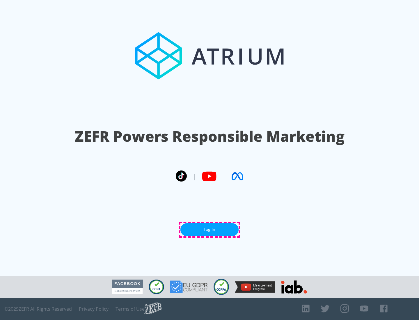
click at [209, 229] on link "Log In" at bounding box center [209, 229] width 58 height 13
